Goal: Transaction & Acquisition: Purchase product/service

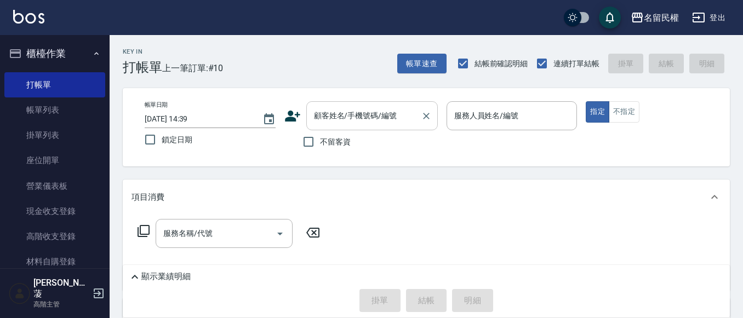
click at [387, 123] on input "顧客姓名/手機號碼/編號" at bounding box center [363, 115] width 105 height 19
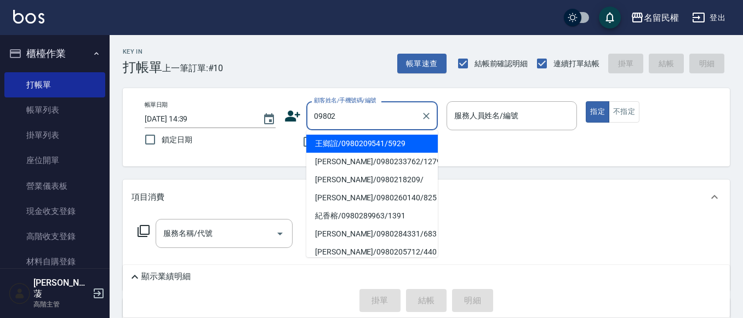
click at [395, 142] on li "王鄉誼/0980209541/5929" at bounding box center [372, 144] width 132 height 18
type input "王鄉誼/0980209541/5929"
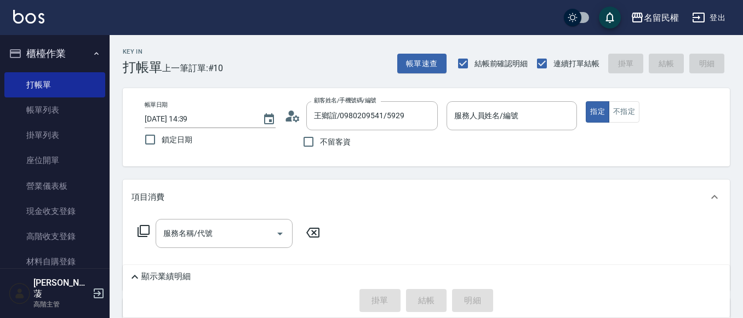
click at [297, 117] on icon at bounding box center [296, 118] width 7 height 7
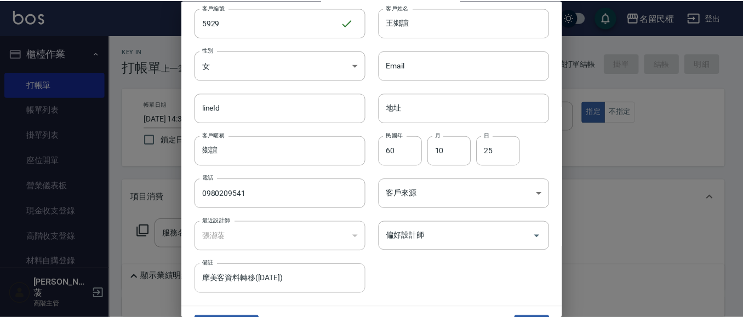
scroll to position [61, 0]
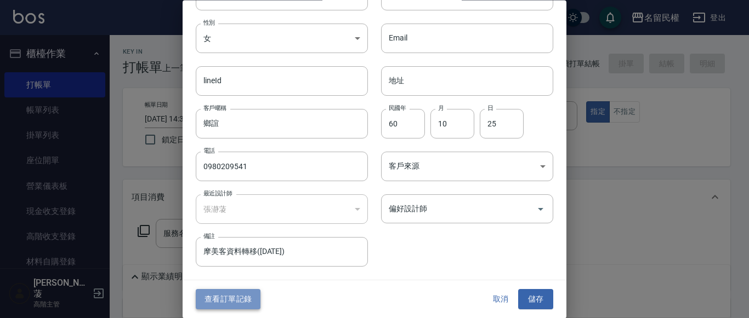
click at [230, 297] on button "查看訂單記錄" at bounding box center [228, 300] width 65 height 20
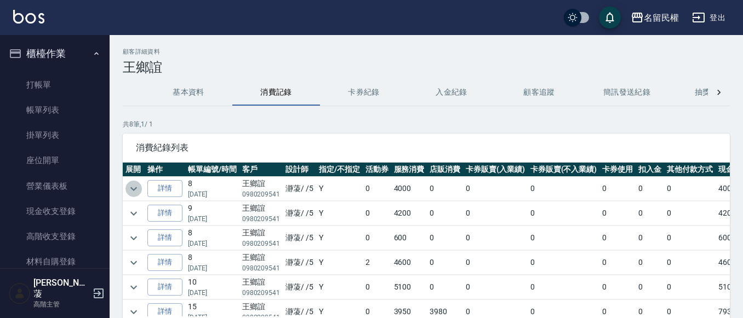
click at [136, 189] on icon "expand row" at bounding box center [133, 188] width 13 height 13
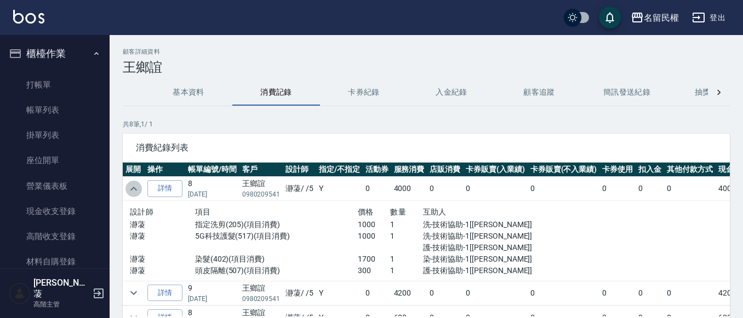
click at [136, 189] on icon "expand row" at bounding box center [133, 189] width 7 height 4
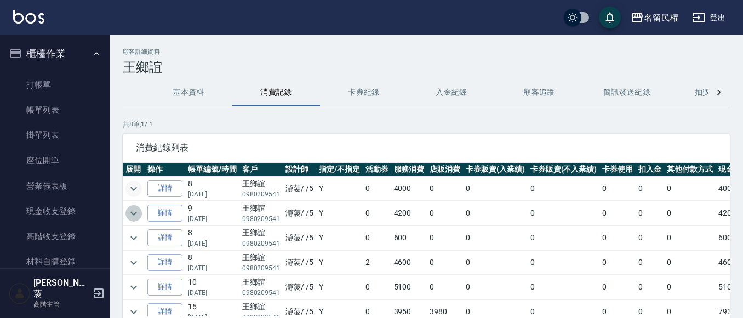
click at [136, 216] on icon "expand row" at bounding box center [133, 213] width 13 height 13
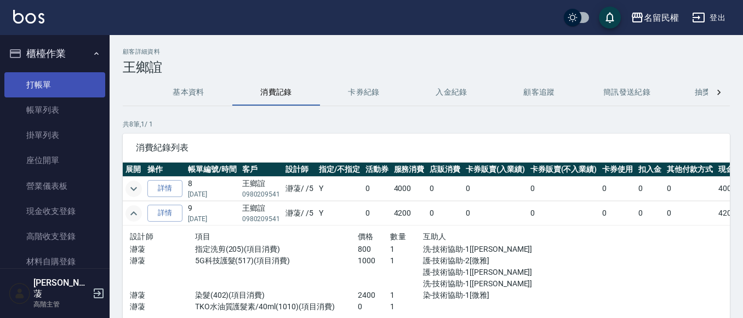
click at [58, 87] on link "打帳單" at bounding box center [54, 84] width 101 height 25
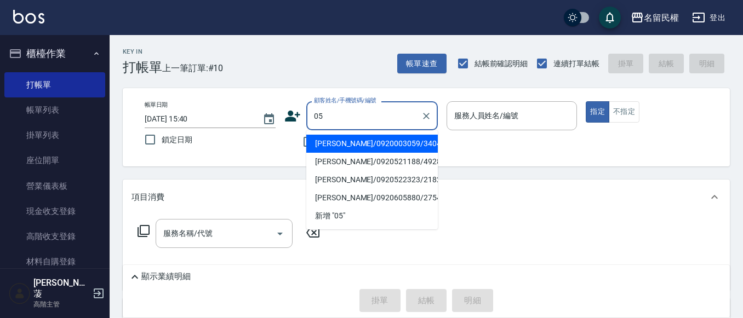
type input "0"
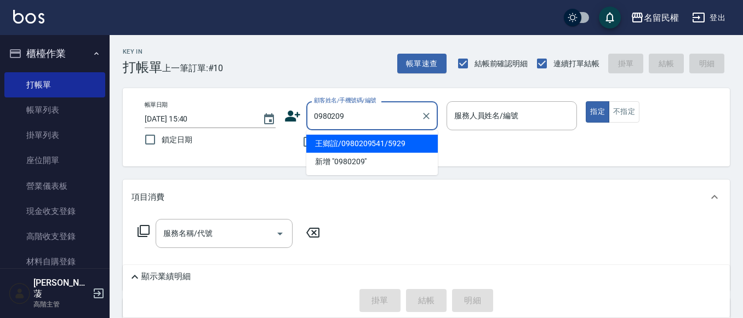
click at [387, 139] on li "王鄉誼/0980209541/5929" at bounding box center [372, 144] width 132 height 18
type input "王鄉誼/0980209541/5929"
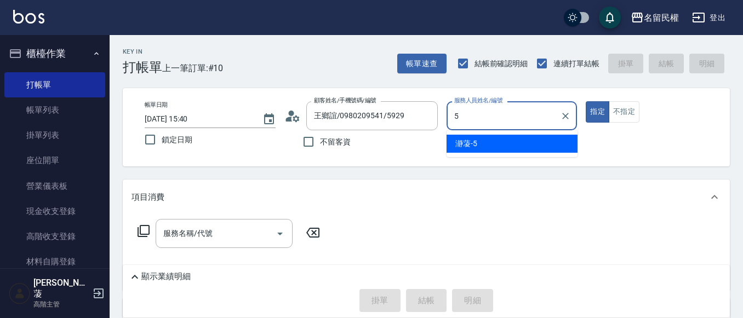
type input "瀞蓤-5"
type button "true"
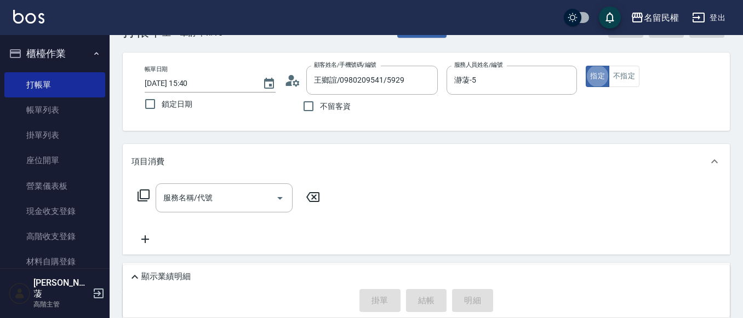
scroll to position [55, 0]
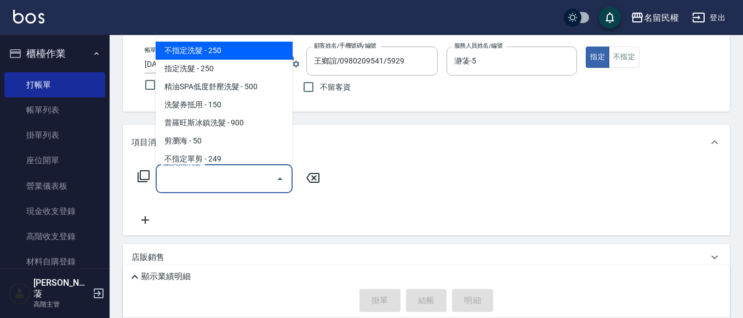
click at [203, 182] on input "服務名稱/代號" at bounding box center [216, 178] width 111 height 19
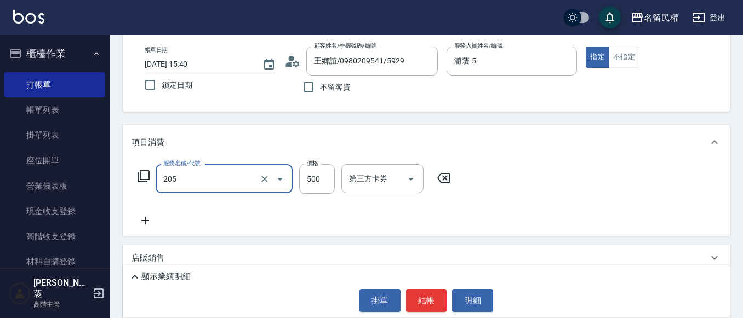
type input "指定洗剪(205)"
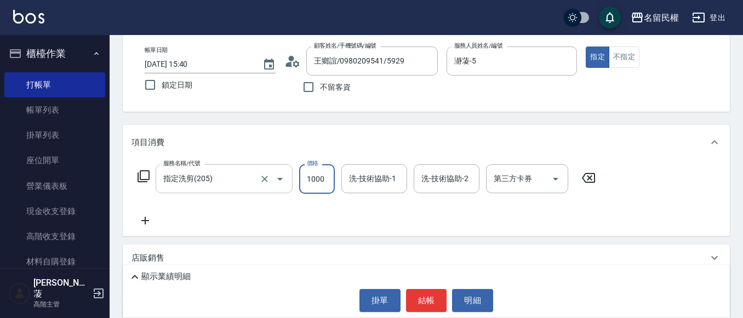
type input "1000"
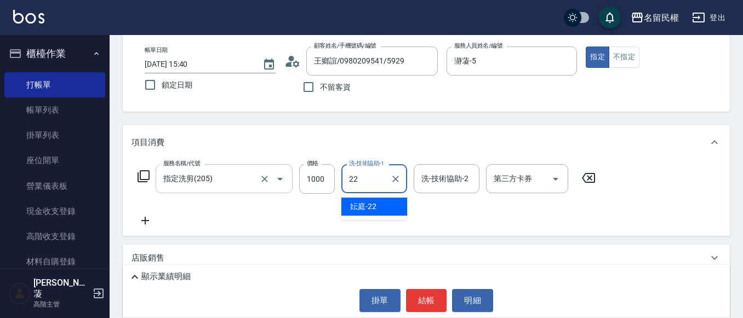
type input "妘庭-22"
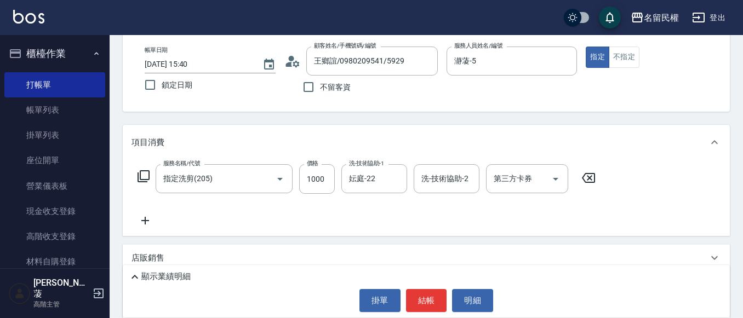
click at [147, 220] on icon at bounding box center [145, 220] width 27 height 13
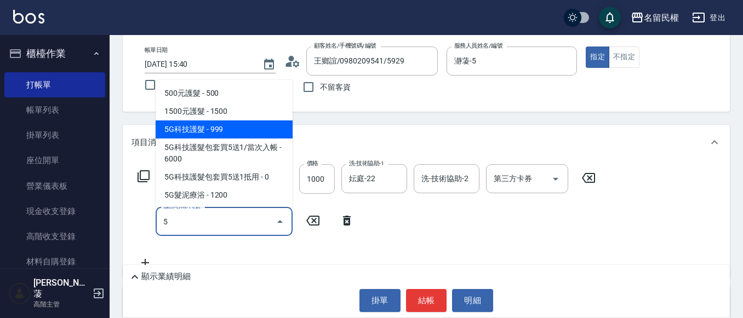
click at [189, 129] on span "5G科技護髮 - 999" at bounding box center [224, 130] width 137 height 18
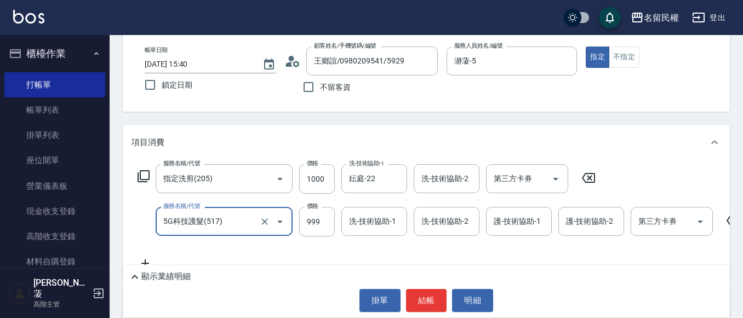
type input "5G科技護髮(517)"
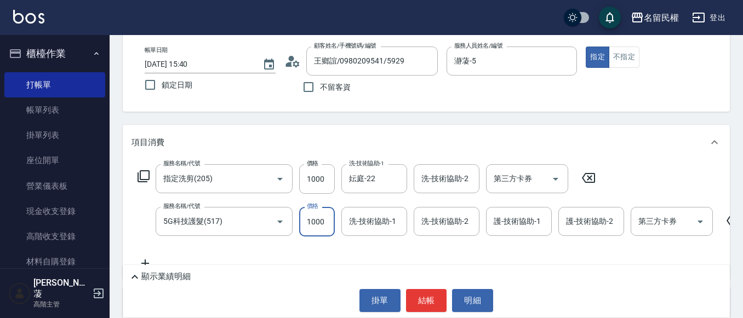
type input "1000"
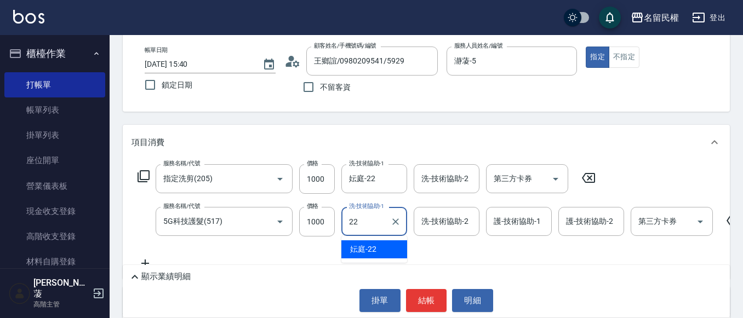
type input "妘庭-22"
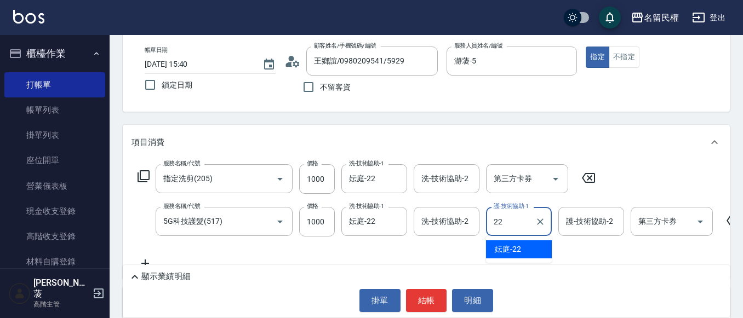
type input "妘庭-22"
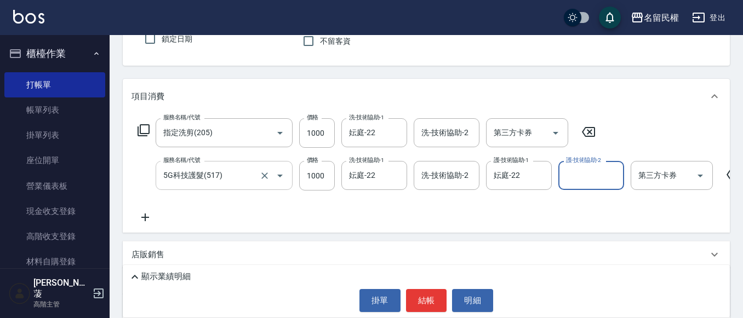
scroll to position [164, 0]
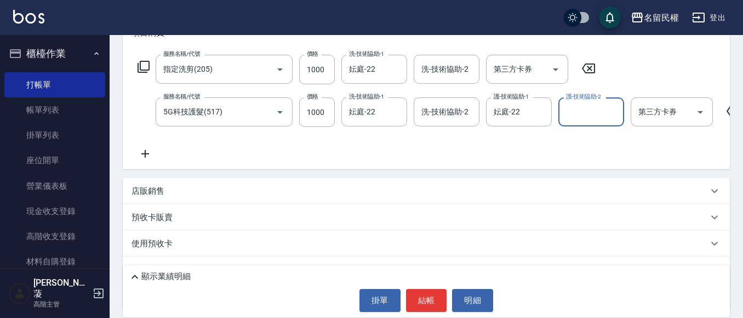
click at [153, 156] on icon at bounding box center [145, 153] width 27 height 13
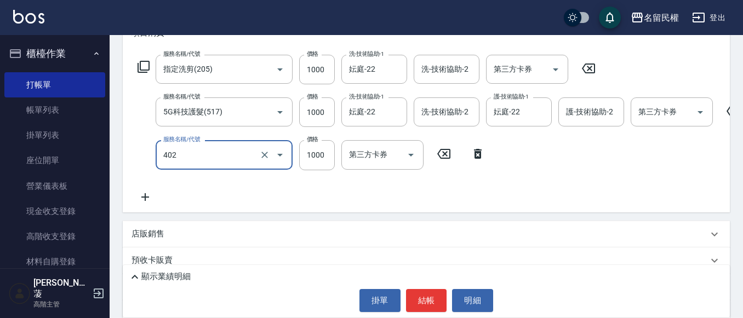
type input "染髮(402)"
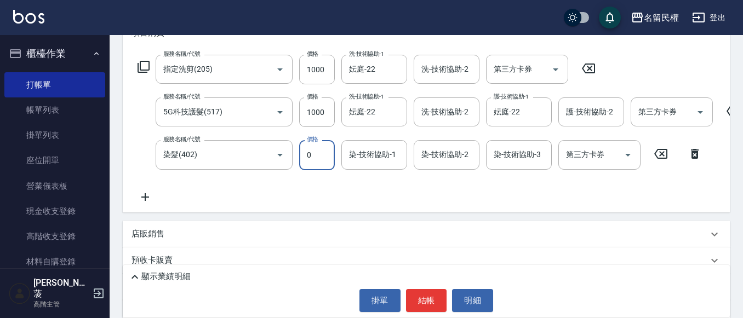
click at [318, 159] on input "0" at bounding box center [317, 155] width 36 height 30
click at [309, 157] on input "0" at bounding box center [317, 155] width 36 height 30
type input "1700"
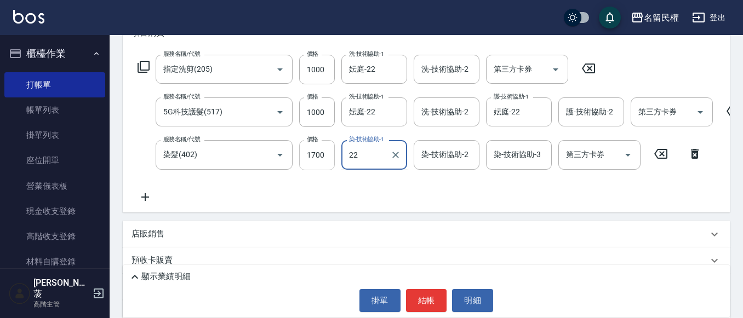
type input "妘庭-22"
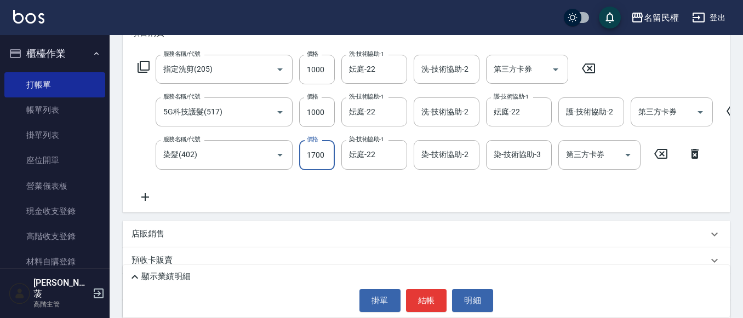
click at [309, 157] on input "1700" at bounding box center [317, 155] width 36 height 30
type input "2000"
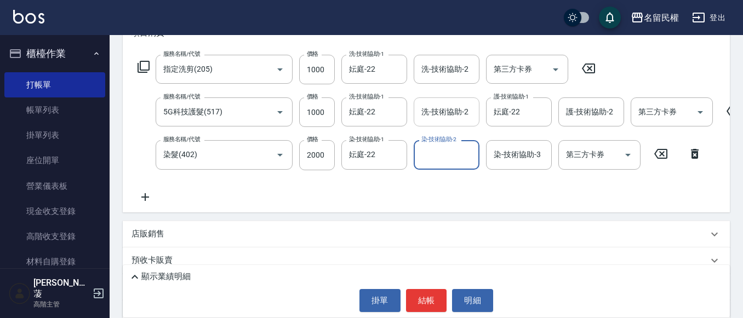
click at [463, 113] on input "洗-技術協助-2" at bounding box center [447, 111] width 56 height 19
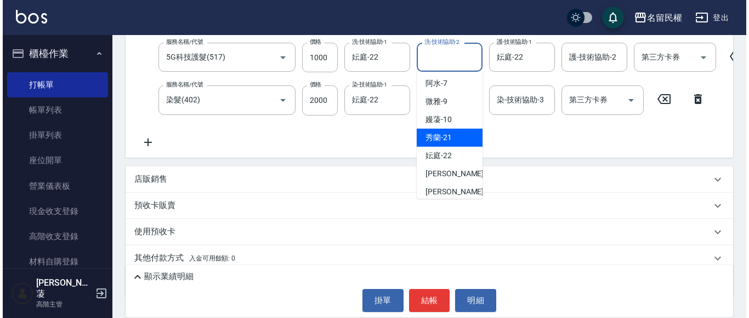
scroll to position [55, 0]
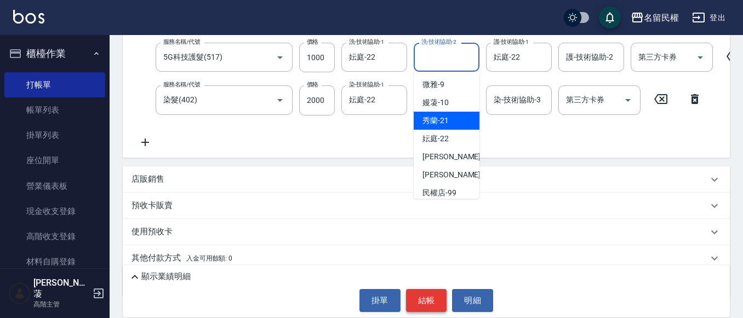
click at [424, 302] on button "結帳" at bounding box center [426, 300] width 41 height 23
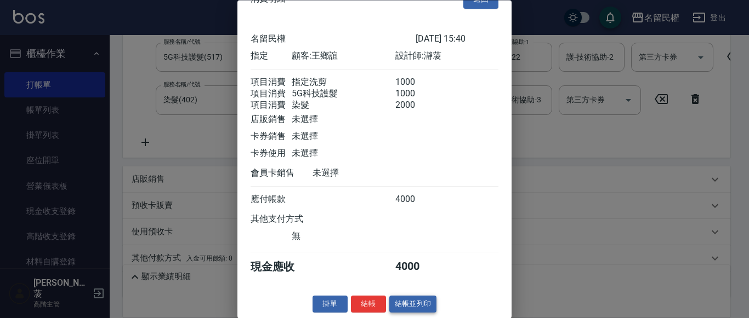
scroll to position [41, 0]
click at [379, 302] on button "結帳" at bounding box center [368, 304] width 35 height 17
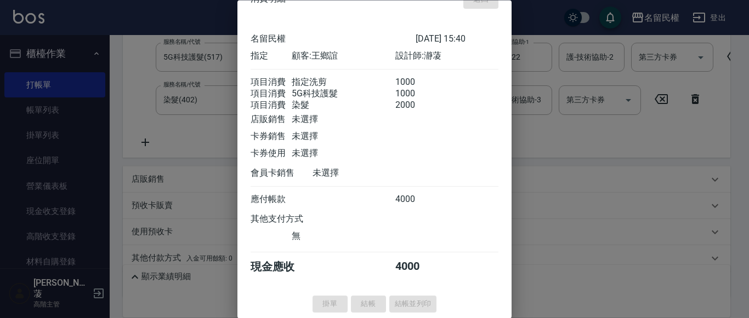
type input "[DATE] 15:42"
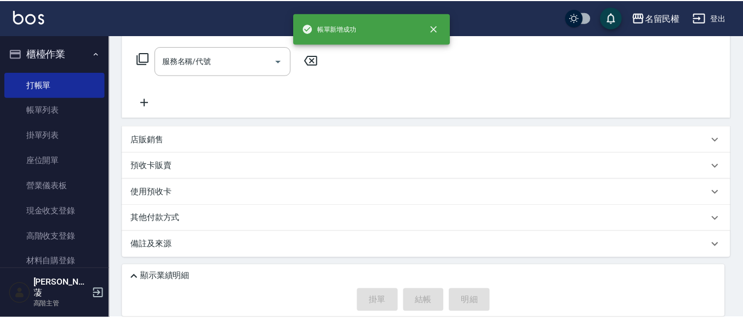
scroll to position [0, 0]
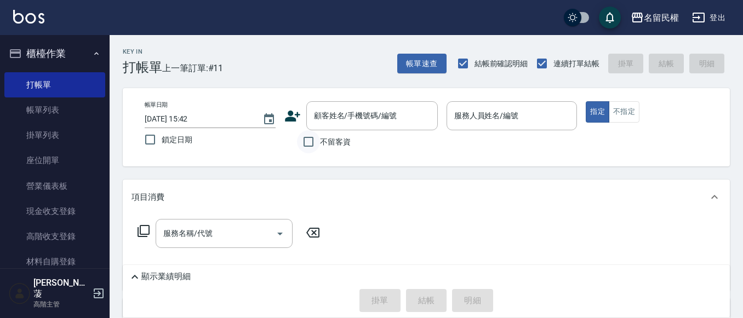
click at [319, 148] on input "不留客資" at bounding box center [308, 141] width 23 height 23
checkbox input "true"
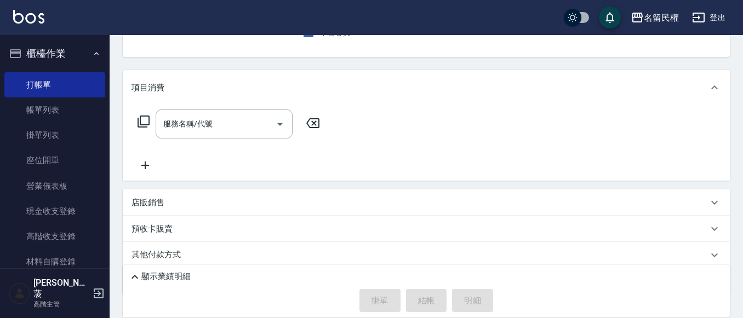
scroll to position [146, 0]
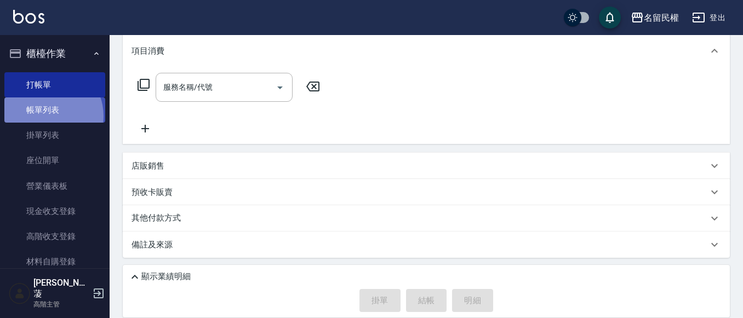
click at [45, 116] on link "帳單列表" at bounding box center [54, 110] width 101 height 25
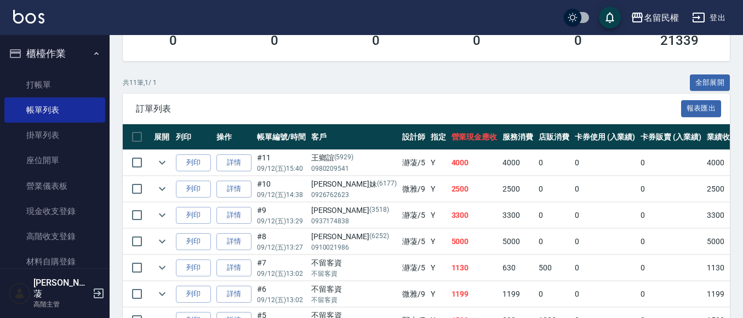
scroll to position [219, 0]
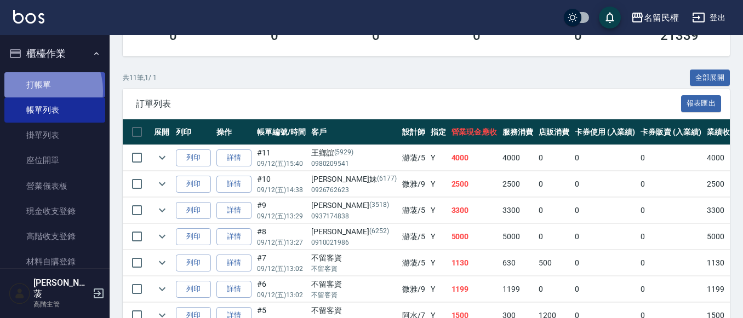
click at [38, 90] on link "打帳單" at bounding box center [54, 84] width 101 height 25
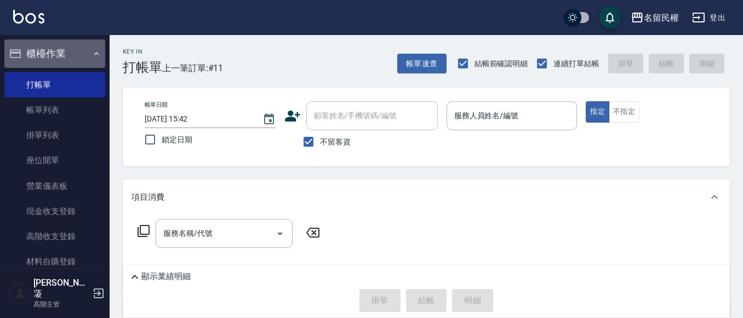
click at [93, 53] on icon "button" at bounding box center [96, 53] width 9 height 9
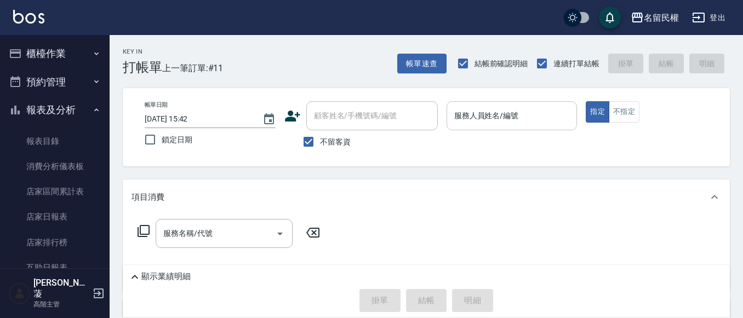
drag, startPoint x: 519, startPoint y: 133, endPoint x: 522, endPoint y: 124, distance: 8.7
click at [521, 127] on div "服務人員姓名/編號 服務人員姓名/編號" at bounding box center [512, 121] width 131 height 41
click at [522, 124] on input "服務人員姓名/編號" at bounding box center [512, 115] width 121 height 19
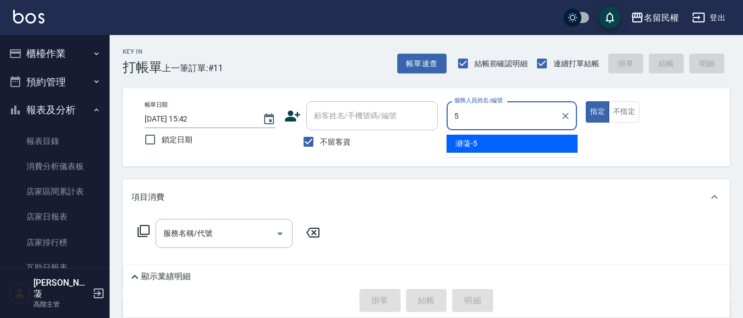
type input "瀞蓤-5"
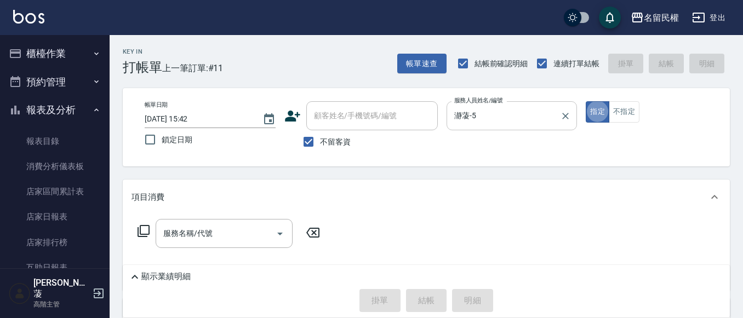
type button "true"
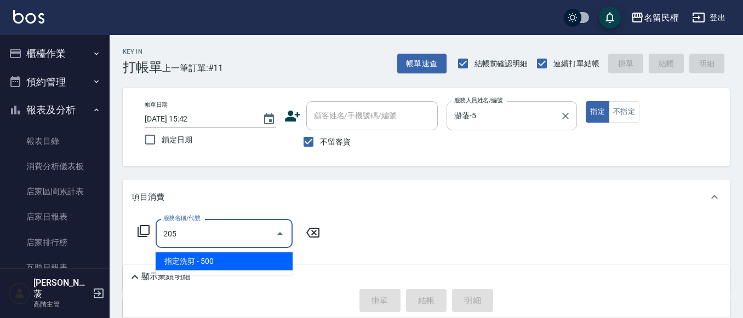
type input "指定洗剪(205)"
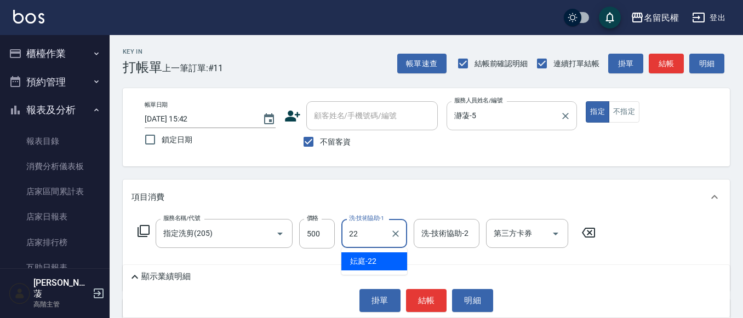
type input "妘庭-22"
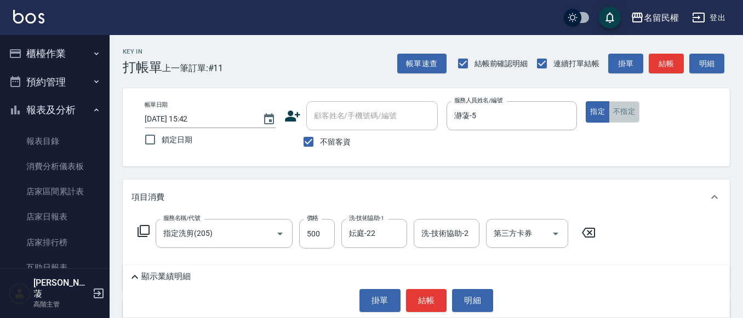
drag, startPoint x: 631, startPoint y: 113, endPoint x: 624, endPoint y: 115, distance: 7.7
click at [631, 112] on button "不指定" at bounding box center [624, 111] width 31 height 21
click at [425, 298] on button "結帳" at bounding box center [426, 300] width 41 height 23
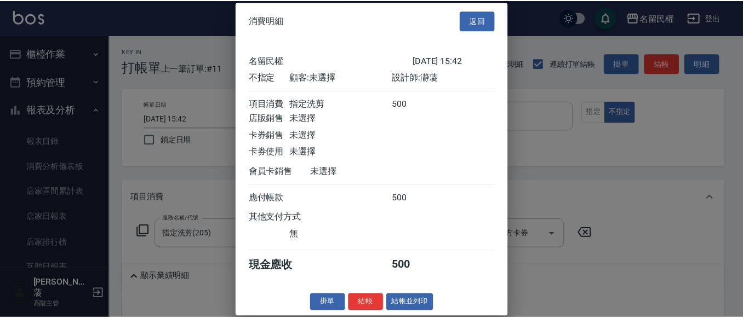
scroll to position [14, 0]
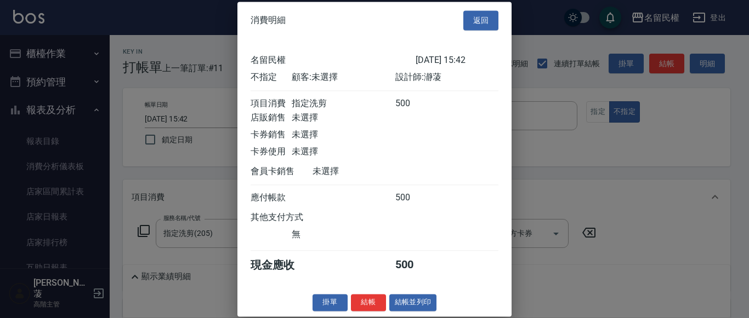
drag, startPoint x: 364, startPoint y: 298, endPoint x: 353, endPoint y: 289, distance: 13.7
click at [364, 297] on button "結帳" at bounding box center [368, 302] width 35 height 17
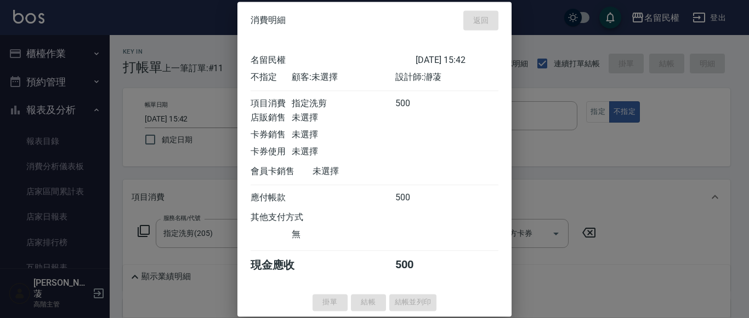
type input "[DATE] 15:46"
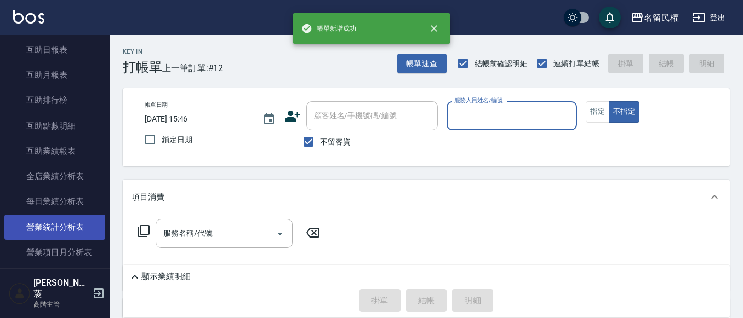
scroll to position [164, 0]
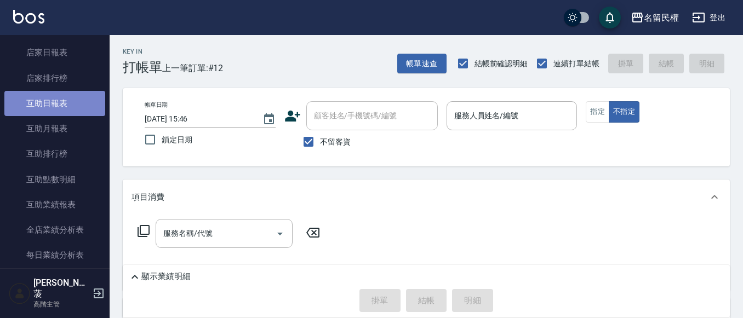
click at [73, 105] on link "互助日報表" at bounding box center [54, 103] width 101 height 25
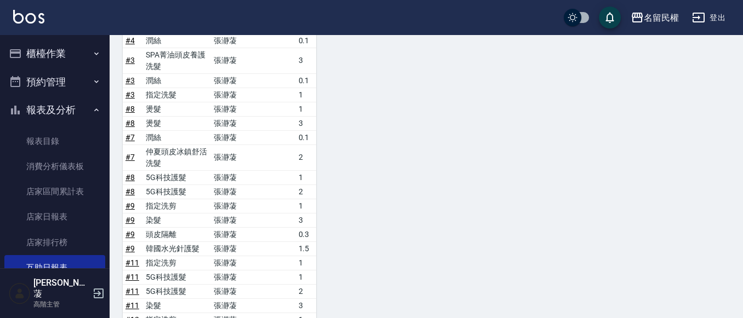
scroll to position [547, 0]
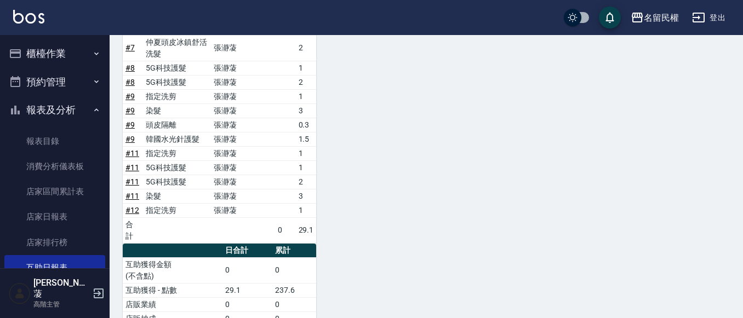
click at [71, 44] on button "櫃檯作業" at bounding box center [54, 53] width 101 height 28
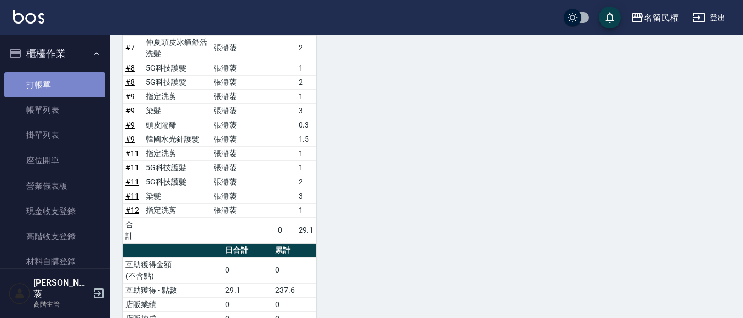
click at [66, 79] on link "打帳單" at bounding box center [54, 84] width 101 height 25
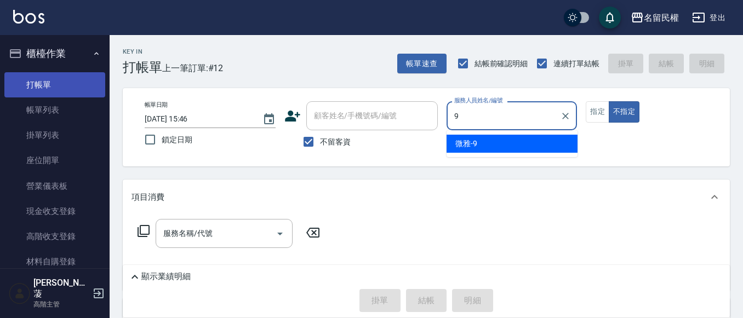
type input "微雅-9"
type button "false"
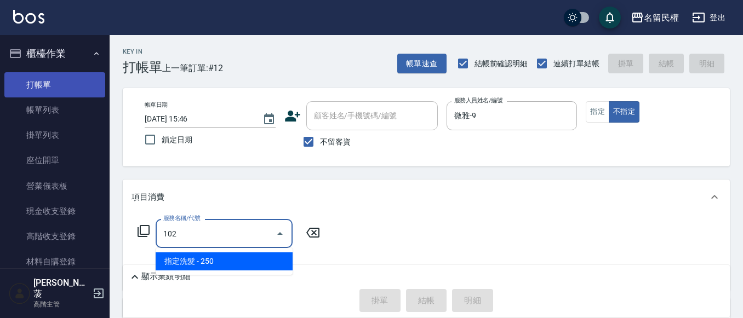
type input "指定洗髮(102)"
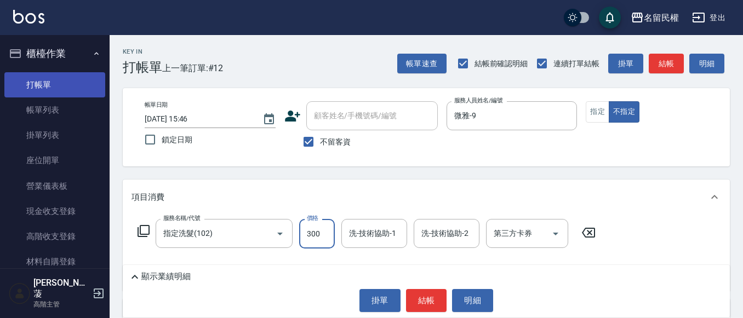
type input "300"
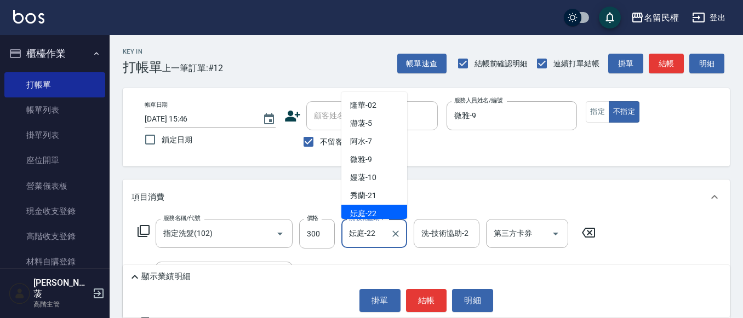
click at [347, 233] on input "妘庭-22" at bounding box center [365, 233] width 39 height 19
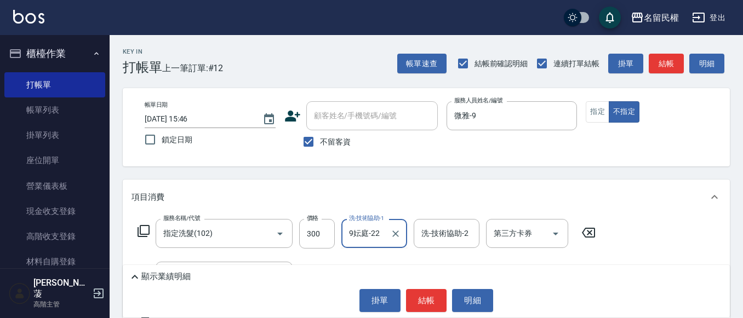
type input "妘庭-22"
click at [395, 238] on icon "Clear" at bounding box center [395, 233] width 11 height 11
type input "微雅-9"
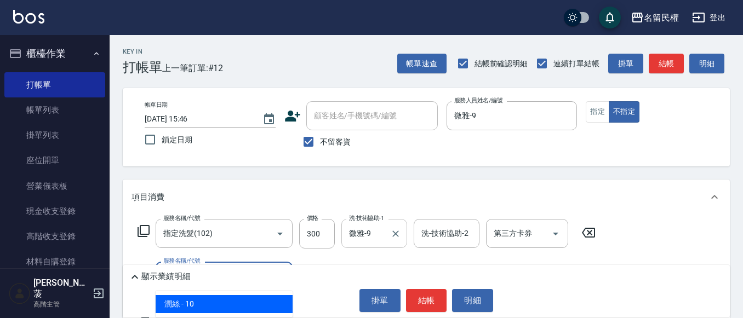
type input "[PERSON_NAME](701)"
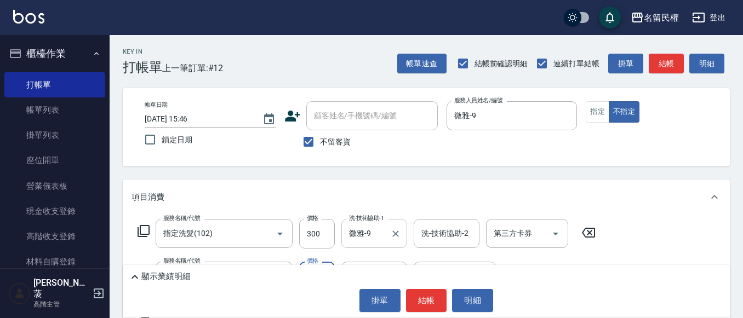
type input "30"
type input "2"
type input "微雅-9"
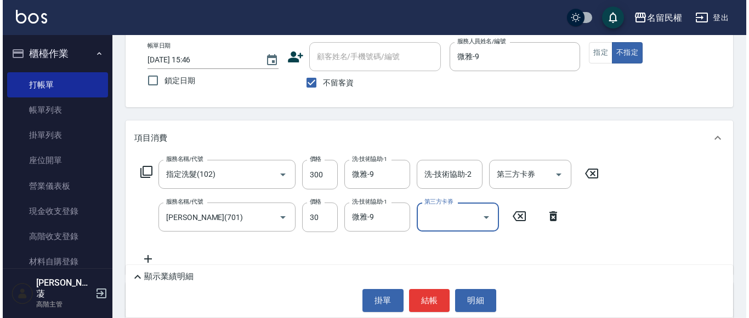
scroll to position [110, 0]
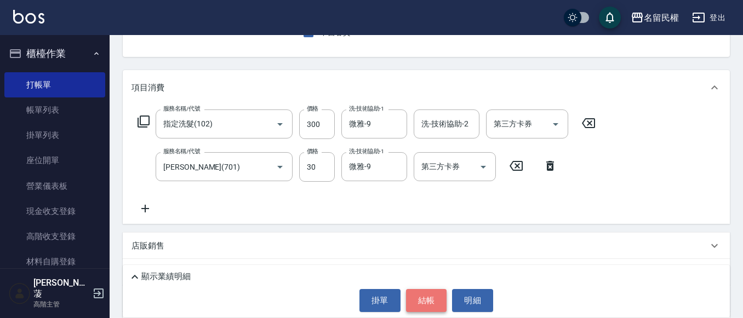
click at [419, 289] on button "結帳" at bounding box center [426, 300] width 41 height 23
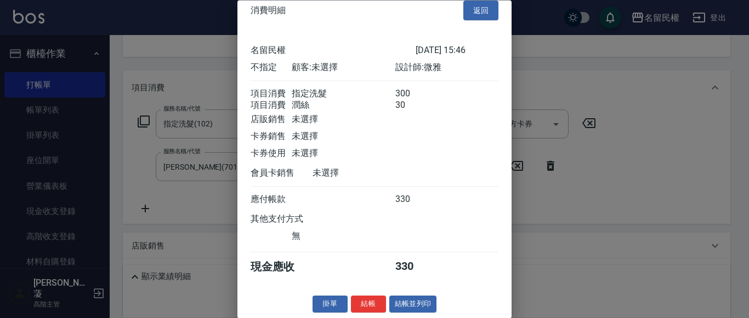
scroll to position [27, 0]
click at [367, 302] on button "結帳" at bounding box center [368, 304] width 35 height 17
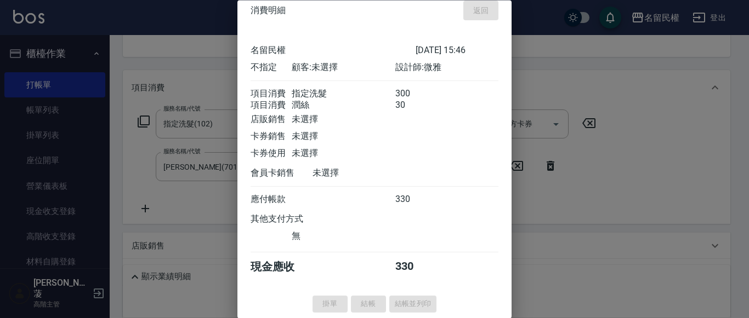
type input "[DATE] 15:48"
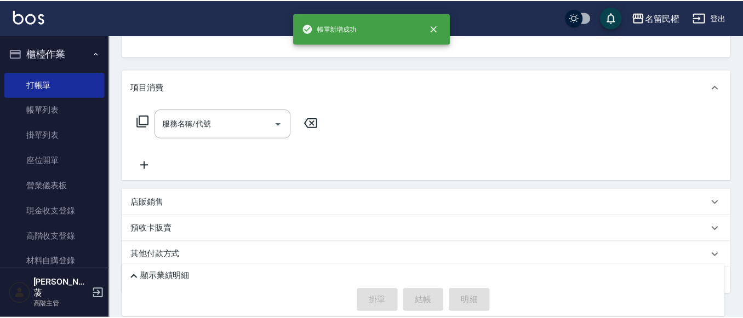
scroll to position [106, 0]
